Goal: Task Accomplishment & Management: Manage account settings

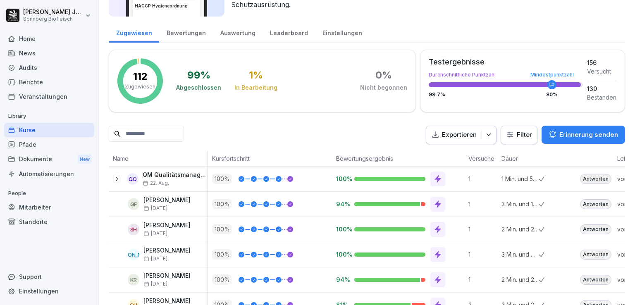
scroll to position [207, 0]
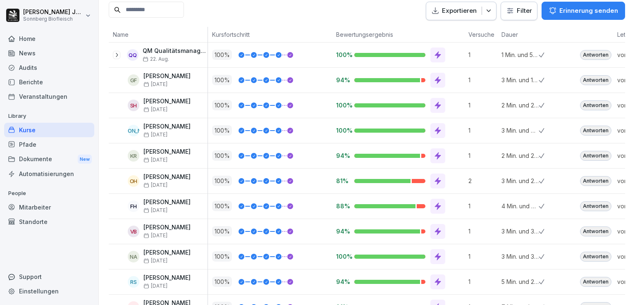
click at [436, 179] on icon at bounding box center [438, 180] width 6 height 7
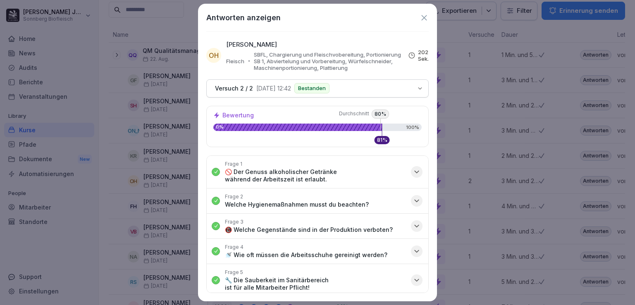
click at [412, 172] on icon "button" at bounding box center [416, 172] width 8 height 8
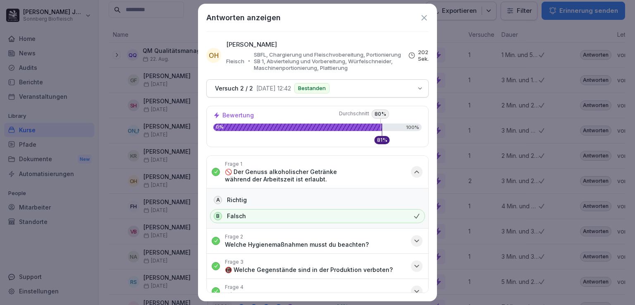
click at [412, 172] on icon "button" at bounding box center [416, 172] width 8 height 8
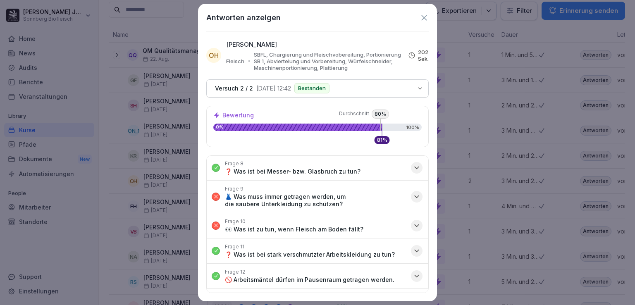
click at [412, 198] on icon "button" at bounding box center [416, 197] width 8 height 8
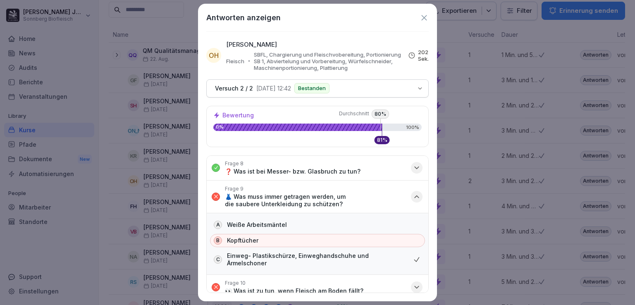
click at [413, 195] on icon "button" at bounding box center [416, 197] width 8 height 8
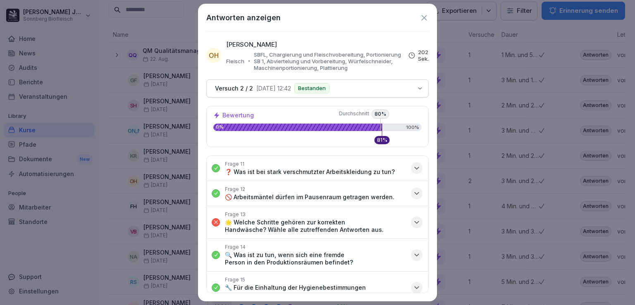
scroll to position [324, 0]
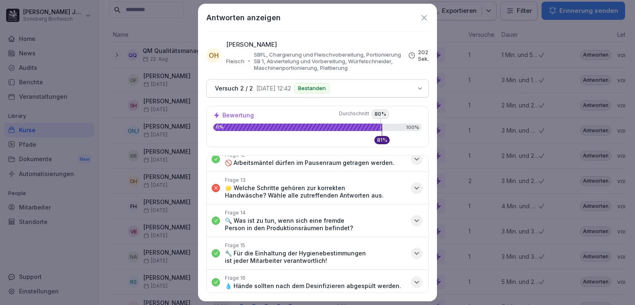
click at [425, 15] on icon at bounding box center [424, 17] width 9 height 9
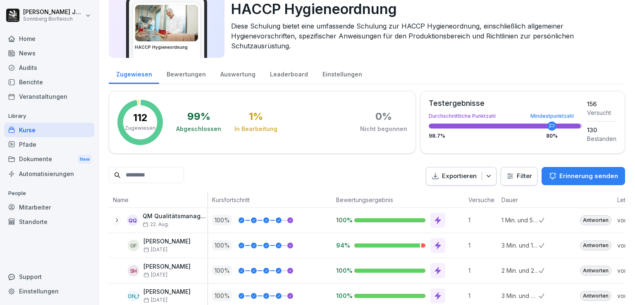
scroll to position [83, 0]
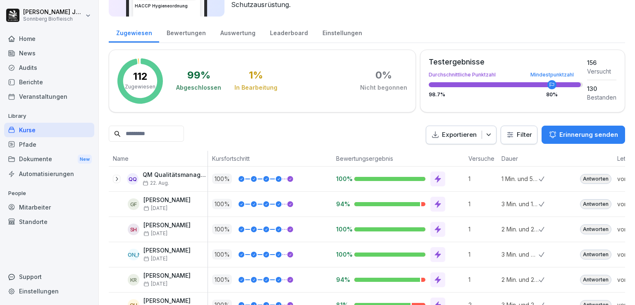
click at [42, 133] on div "Kurse" at bounding box center [49, 130] width 90 height 14
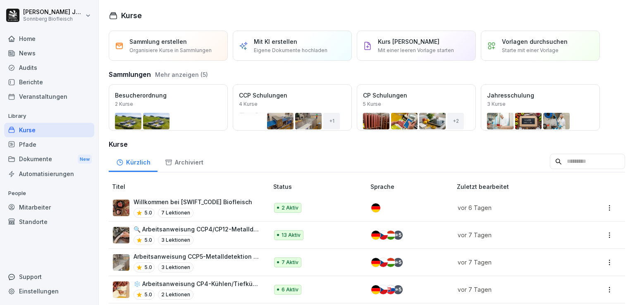
scroll to position [83, 0]
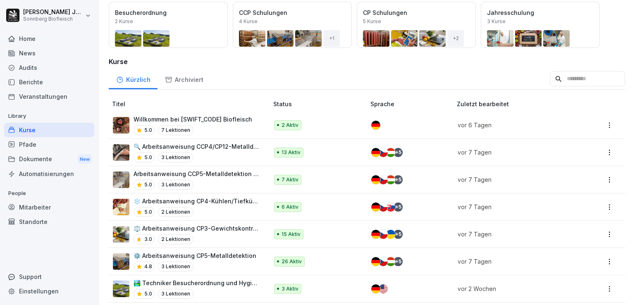
click at [230, 185] on div "5.0 3 Lektionen" at bounding box center [197, 185] width 126 height 10
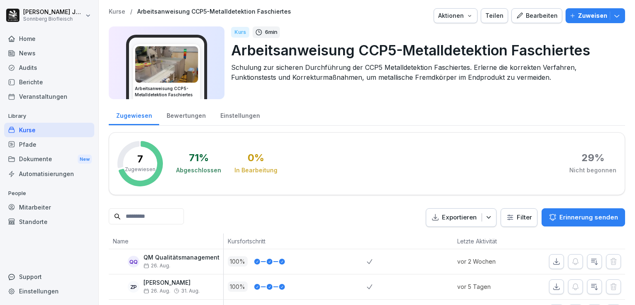
click at [591, 10] on button "Zuweisen" at bounding box center [595, 15] width 60 height 15
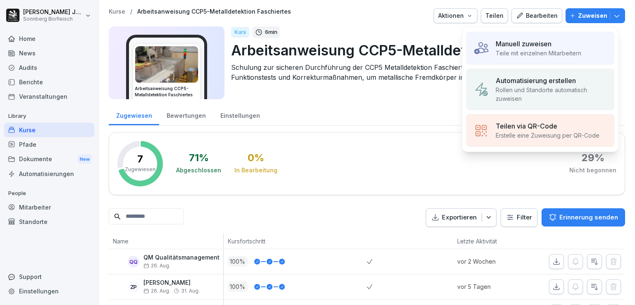
click at [574, 39] on div "Manuell zuweisen" at bounding box center [539, 44] width 86 height 10
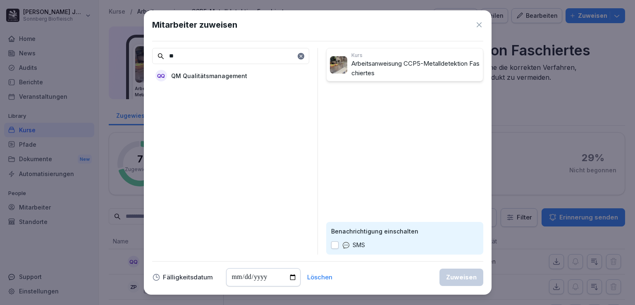
type input "**"
click at [244, 74] on div "QQ QM Qualitätsmanagement" at bounding box center [230, 75] width 157 height 15
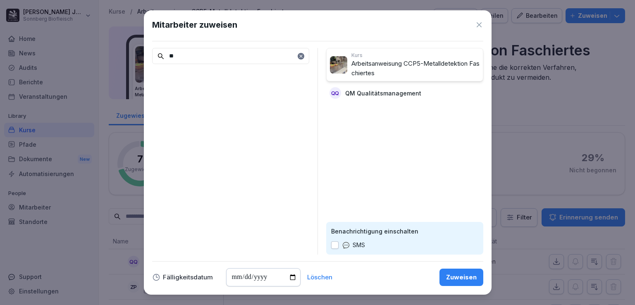
click at [466, 273] on div "Zuweisen" at bounding box center [461, 277] width 31 height 9
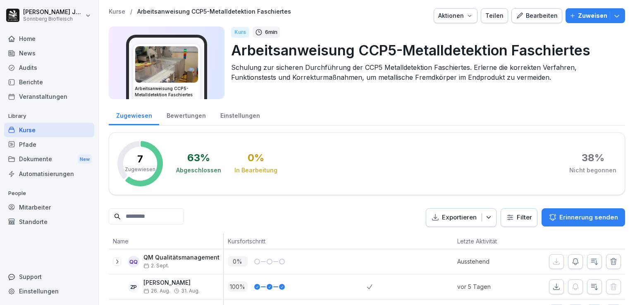
click at [117, 12] on p "Kurse" at bounding box center [117, 11] width 17 height 7
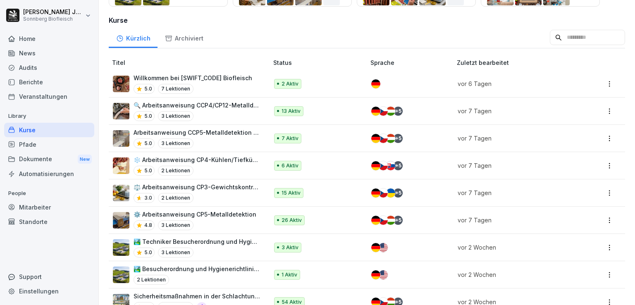
scroll to position [207, 0]
